Goal: Information Seeking & Learning: Learn about a topic

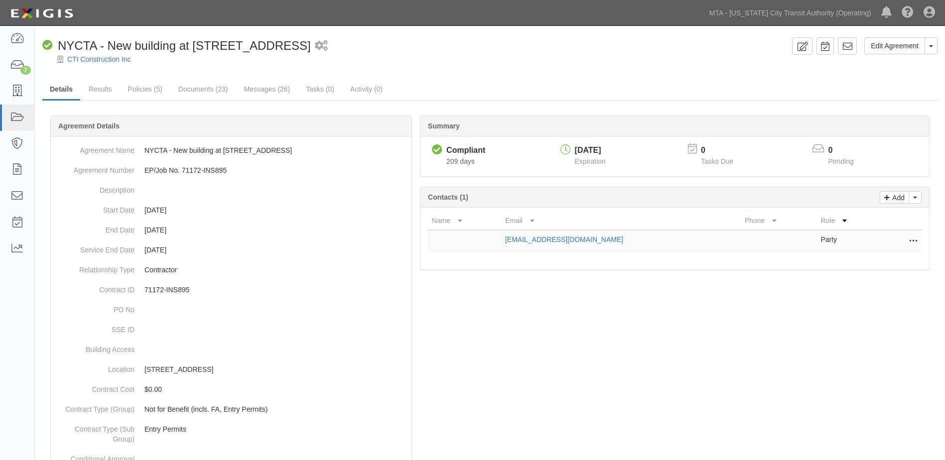
click at [591, 70] on div at bounding box center [490, 67] width 910 height 7
click at [140, 89] on link "Policies (5)" at bounding box center [145, 89] width 49 height 21
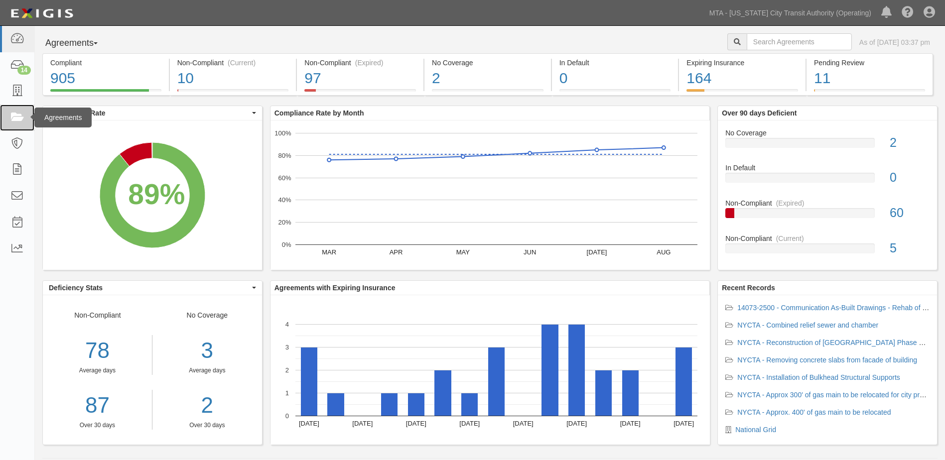
click at [16, 118] on icon at bounding box center [17, 117] width 14 height 11
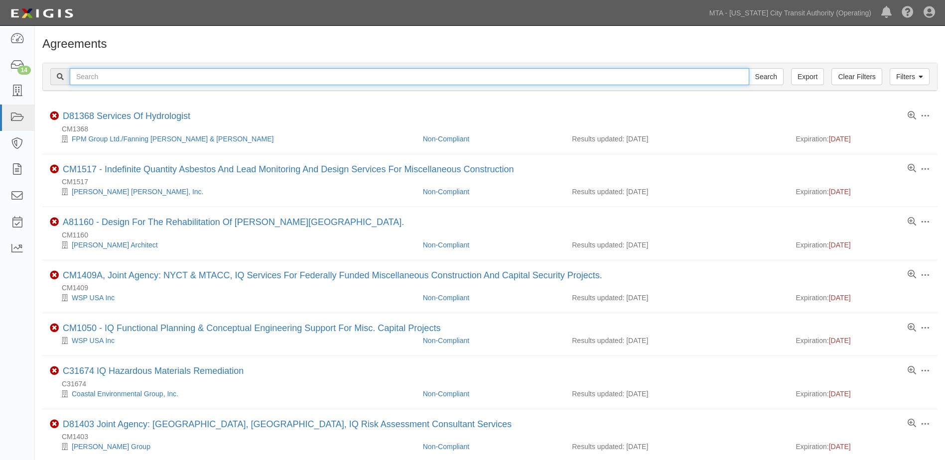
click at [114, 80] on input "text" at bounding box center [410, 76] width 680 height 17
type input "ins1300"
click at [749, 68] on input "Search" at bounding box center [766, 76] width 35 height 17
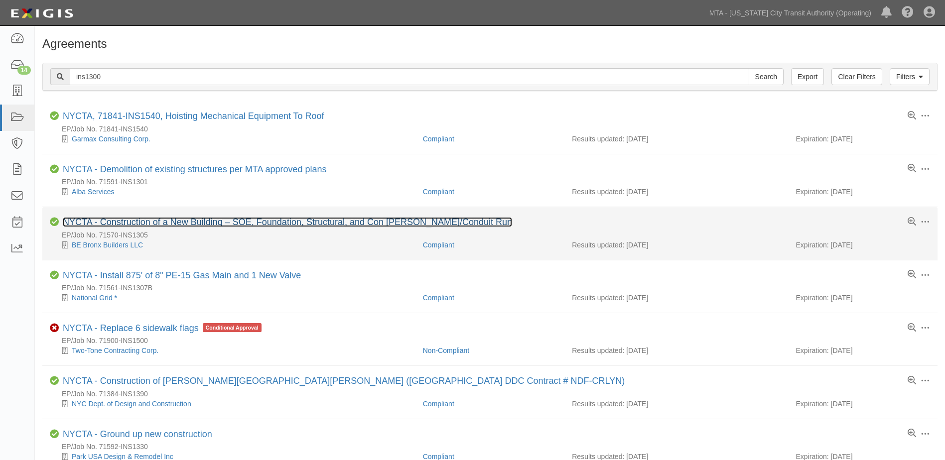
click at [141, 220] on link "NYCTA - Construction of a New Building – SOE, Foundation, Structural, and Con E…" at bounding box center [287, 222] width 449 height 10
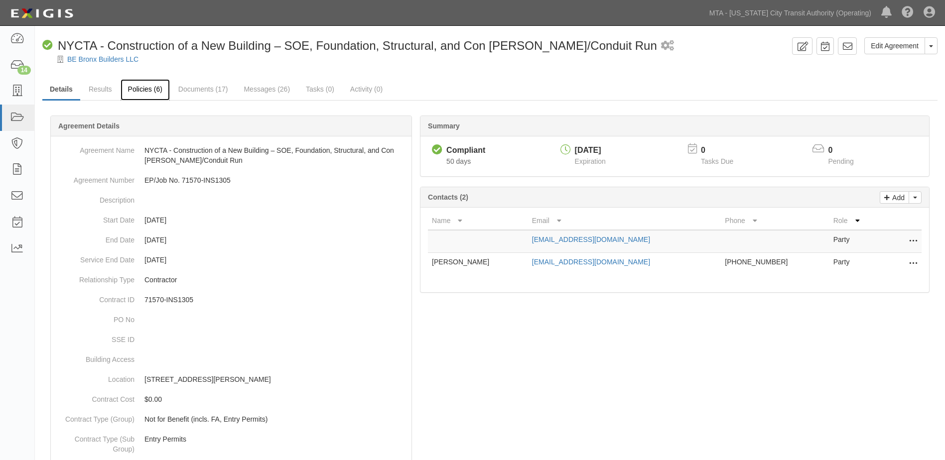
drag, startPoint x: 144, startPoint y: 91, endPoint x: 153, endPoint y: 91, distance: 8.5
click at [144, 91] on link "Policies (6)" at bounding box center [145, 89] width 49 height 21
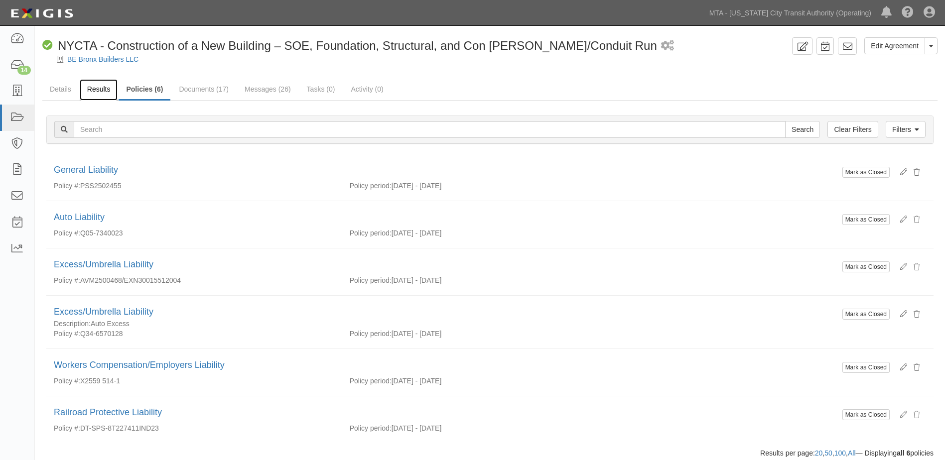
click at [90, 93] on link "Results" at bounding box center [99, 89] width 38 height 21
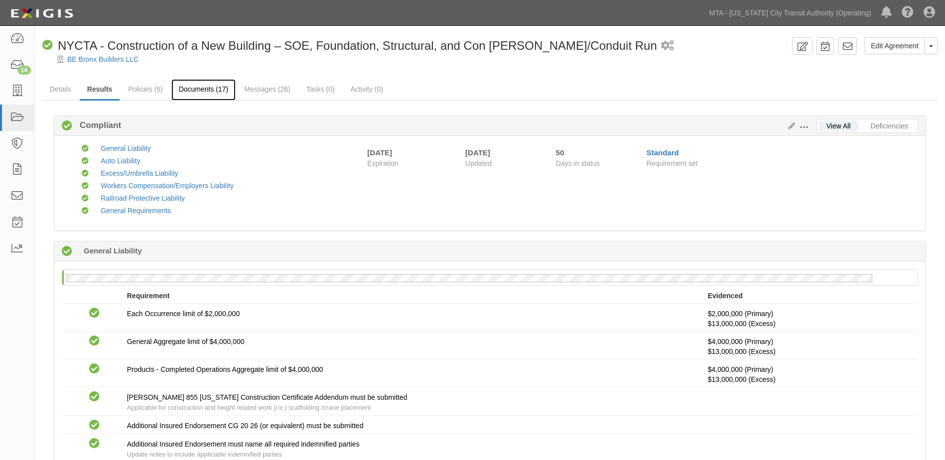
click at [197, 93] on link "Documents (17)" at bounding box center [203, 89] width 65 height 21
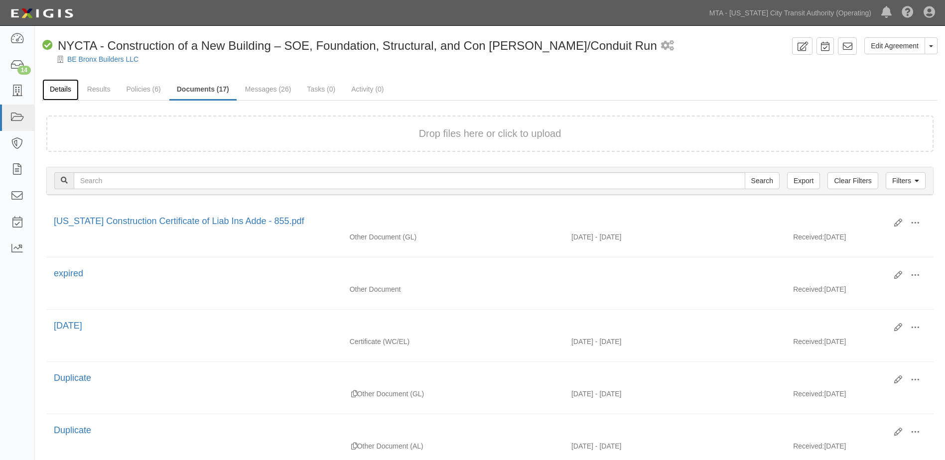
drag, startPoint x: 63, startPoint y: 93, endPoint x: 67, endPoint y: 100, distance: 8.3
click at [63, 92] on link "Details" at bounding box center [60, 89] width 36 height 21
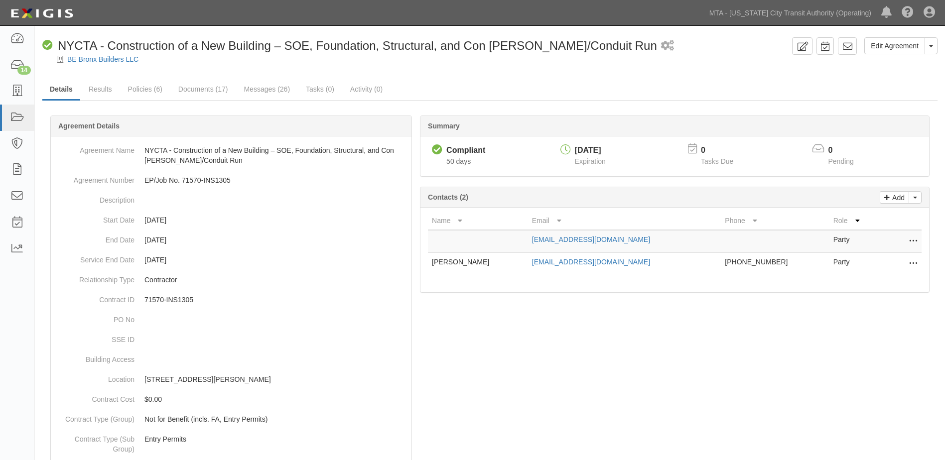
click at [651, 16] on div "Dashboard 14 Inbox Parties Agreements Coverages Documents Messages Tasks Report…" at bounding box center [472, 12] width 930 height 25
